Goal: Find contact information: Find contact information

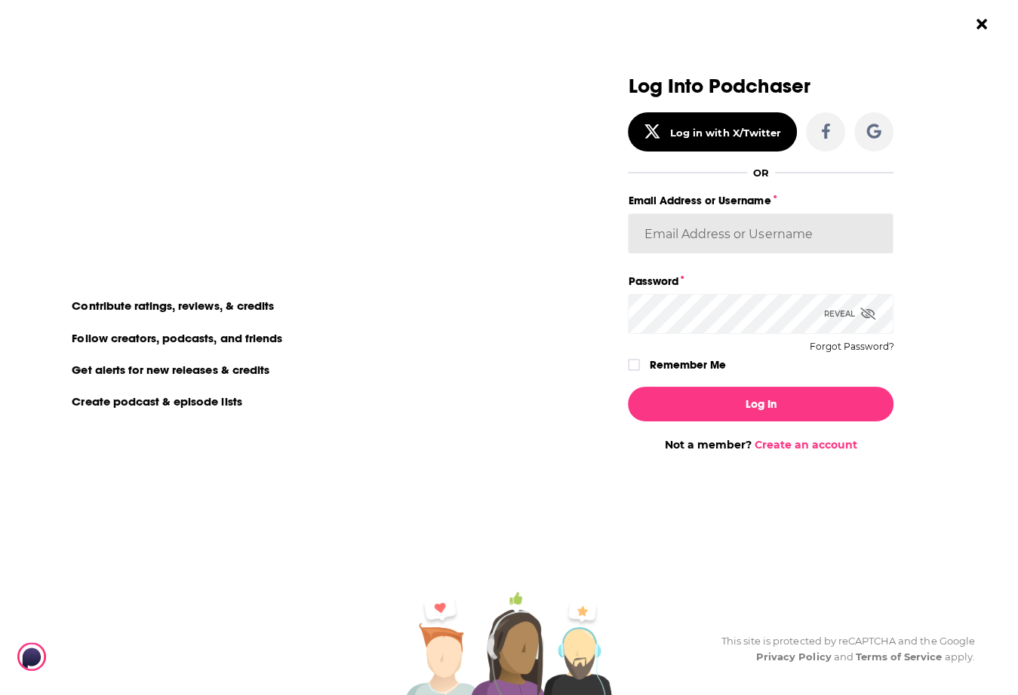
click at [705, 229] on input "Email Address or Username" at bounding box center [761, 233] width 266 height 41
click at [778, 232] on input "[EMAIL_ADDRESS][DOMAIN_NAME]" at bounding box center [761, 233] width 266 height 41
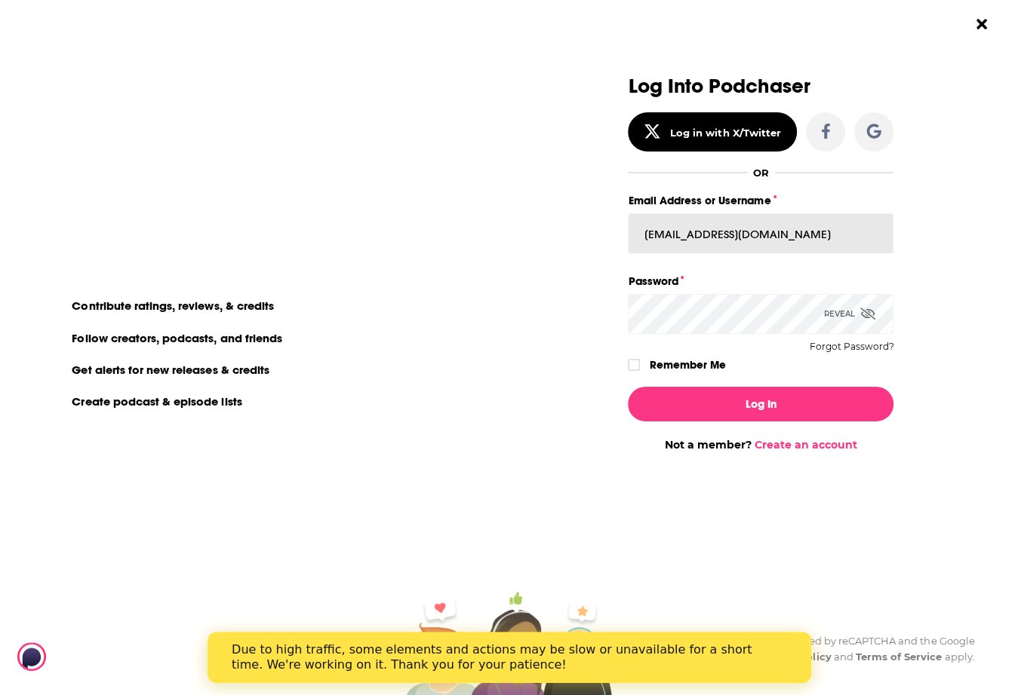
click at [747, 227] on input "[EMAIL_ADDRESS][DOMAIN_NAME]" at bounding box center [761, 233] width 266 height 41
type input "[PERSON_NAME][EMAIL_ADDRESS][PERSON_NAME][DOMAIN_NAME]"
click at [644, 360] on div "Dialog" at bounding box center [639, 365] width 22 height 12
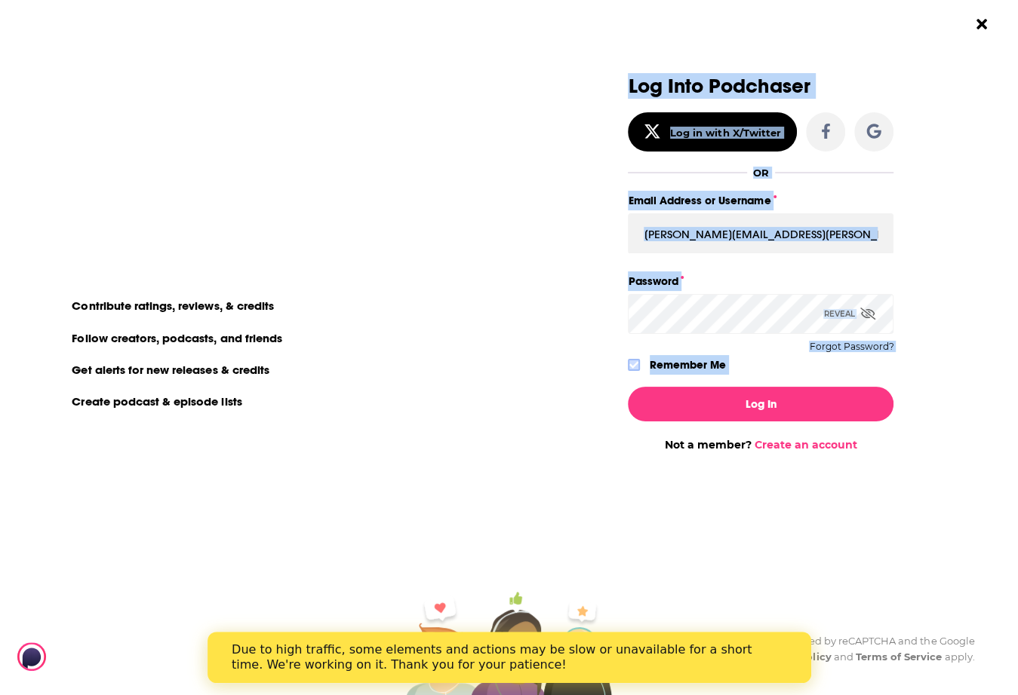
click at [634, 365] on icon "Dialog" at bounding box center [633, 365] width 9 height 7
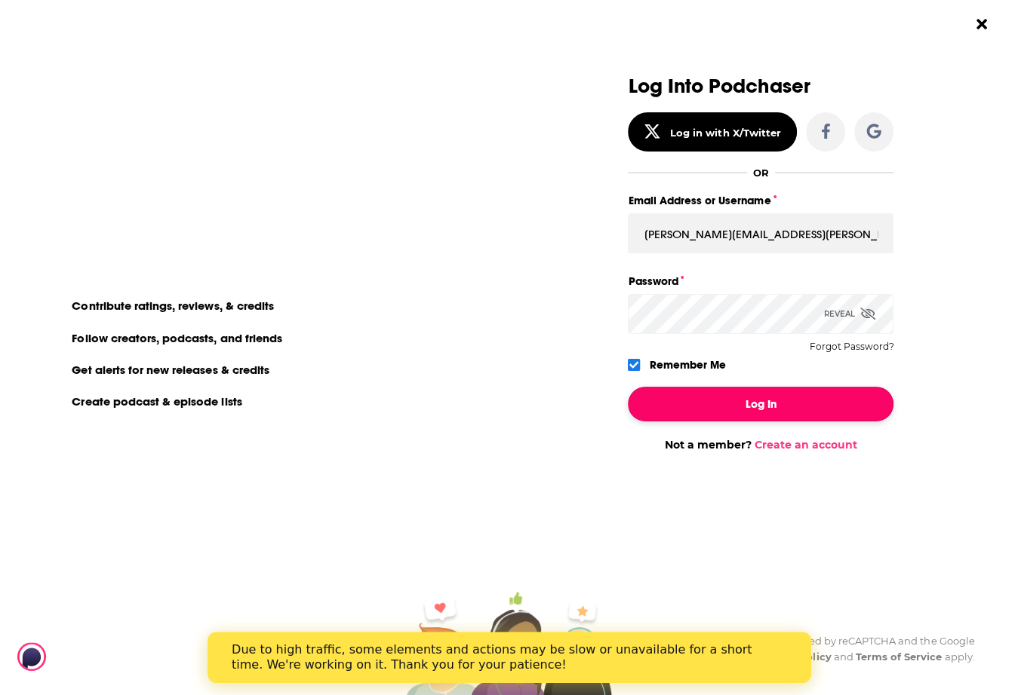
click at [709, 398] on button "Log In" at bounding box center [761, 404] width 266 height 35
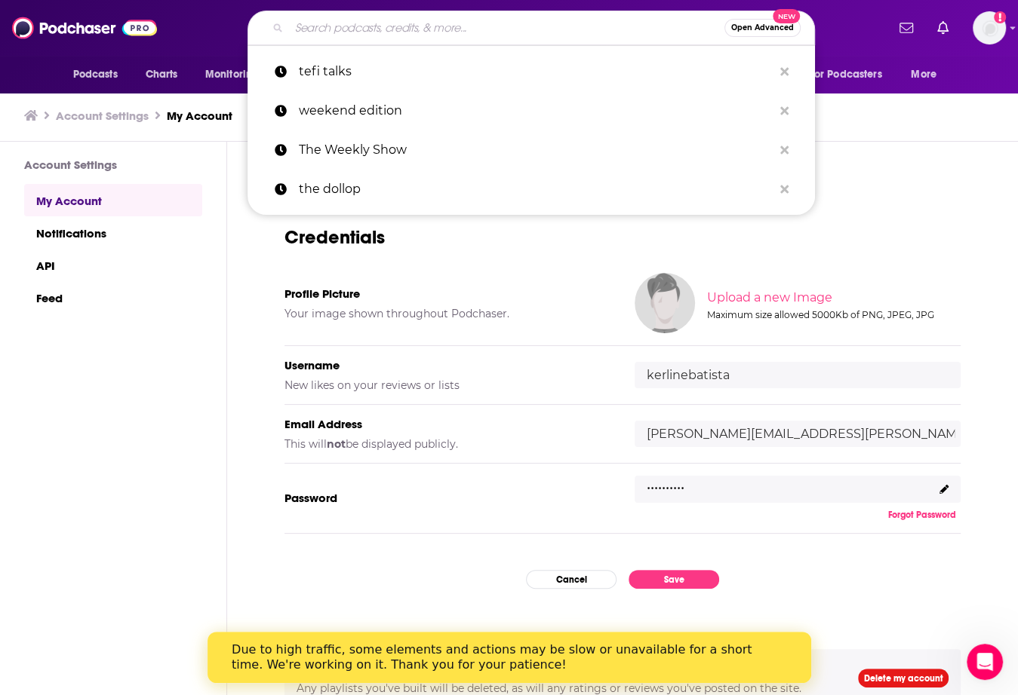
click at [527, 26] on input "Search podcasts, credits, & more..." at bounding box center [506, 28] width 435 height 24
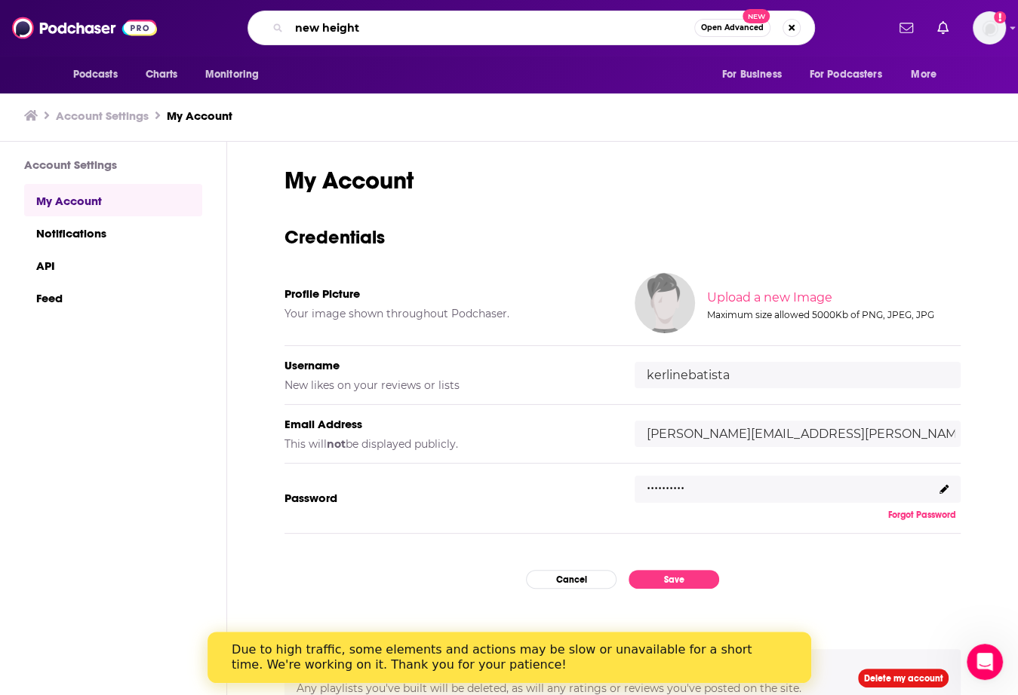
type input "new heights"
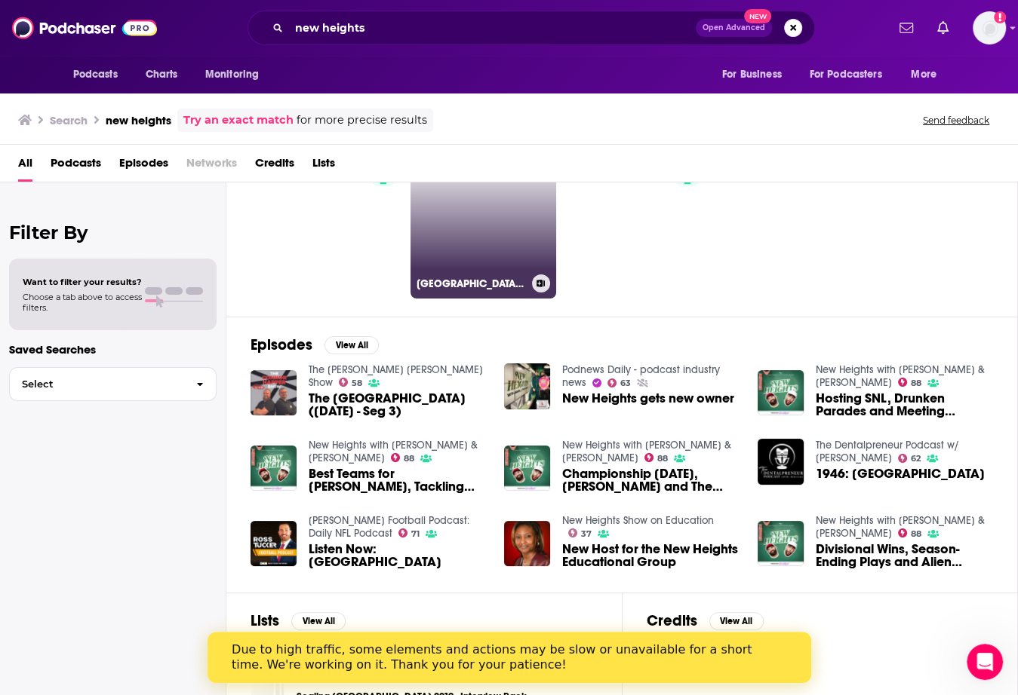
scroll to position [80, 0]
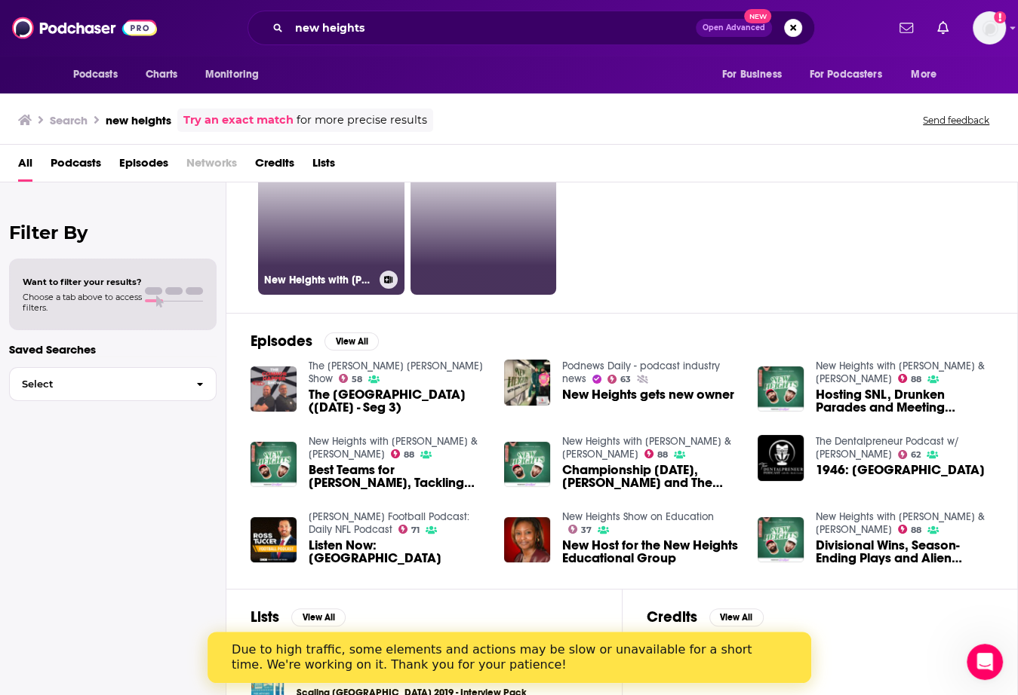
click at [358, 226] on link "88 New Heights with [PERSON_NAME] & [PERSON_NAME]" at bounding box center [331, 222] width 146 height 146
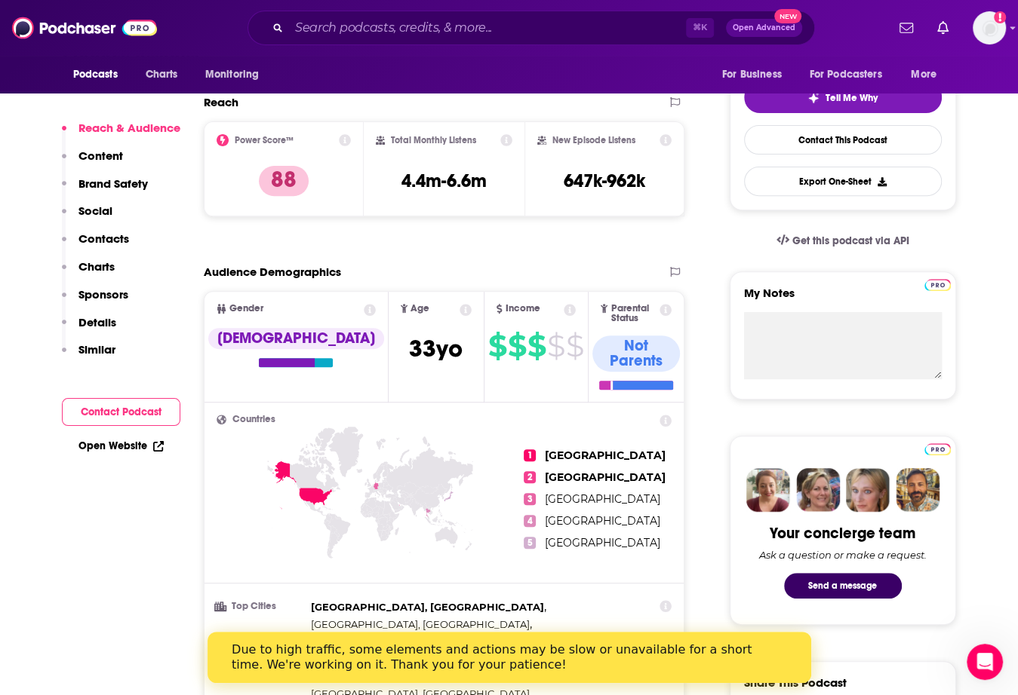
scroll to position [343, 0]
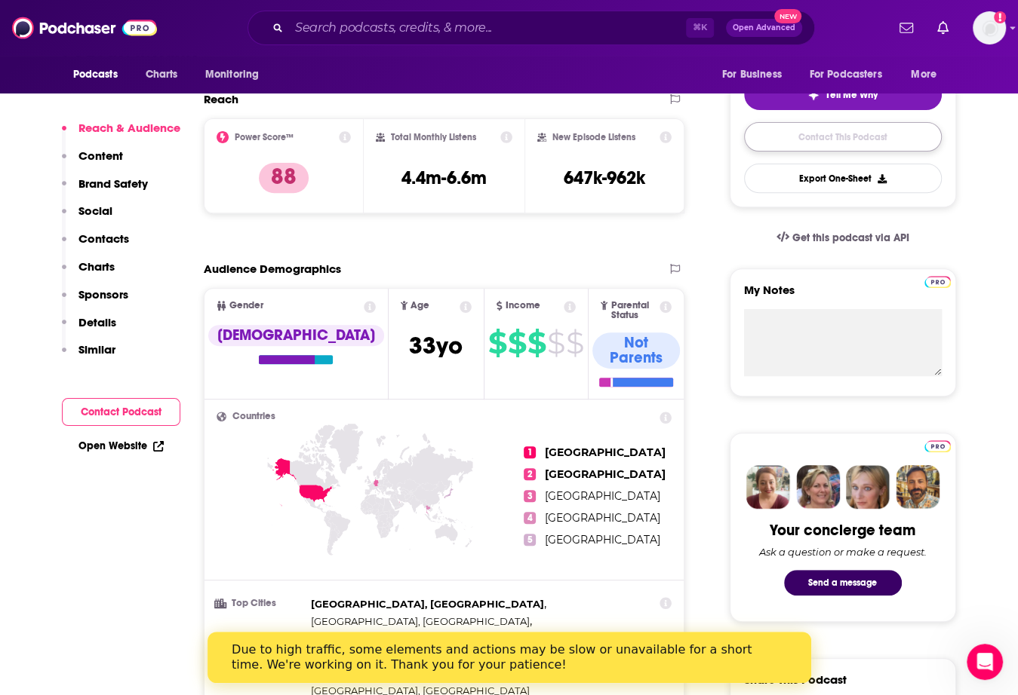
click at [797, 135] on link "Contact This Podcast" at bounding box center [843, 136] width 198 height 29
